Goal: Navigation & Orientation: Find specific page/section

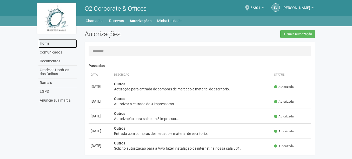
click at [51, 44] on link "Home" at bounding box center [57, 43] width 38 height 9
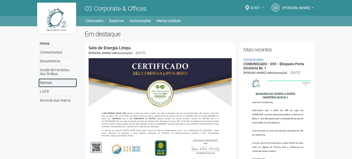
click at [52, 84] on link "Ramais" at bounding box center [57, 82] width 38 height 9
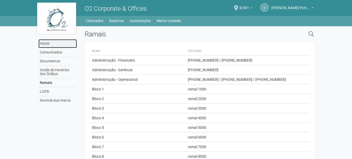
click at [47, 44] on link "Home" at bounding box center [57, 43] width 38 height 9
